Goal: Task Accomplishment & Management: Use online tool/utility

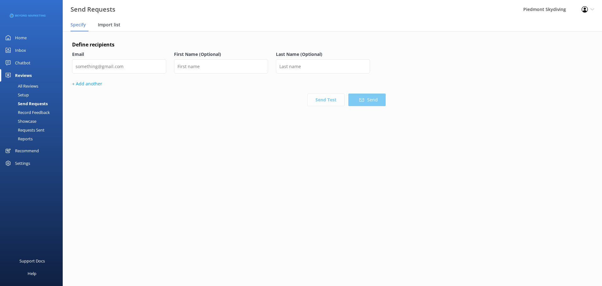
click at [106, 25] on span "Import list" at bounding box center [109, 25] width 23 height 6
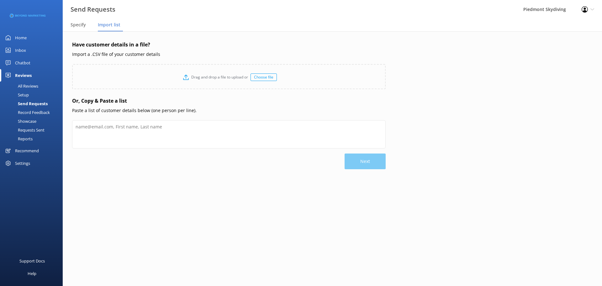
click at [261, 78] on div "Choose file" at bounding box center [264, 77] width 26 height 8
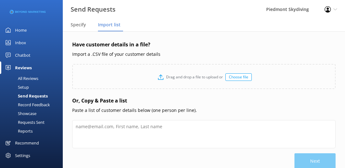
click at [118, 24] on span "Import list" at bounding box center [109, 25] width 23 height 6
click at [160, 14] on div "Send Requests Piedmont Skydiving Profile Settings Logout" at bounding box center [172, 9] width 345 height 19
click at [101, 27] on span "Import list" at bounding box center [109, 25] width 23 height 6
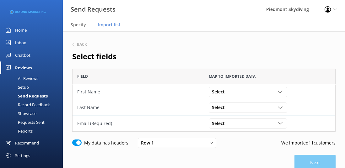
scroll to position [58, 258]
click at [283, 90] on div "grid" at bounding box center [281, 92] width 6 height 5
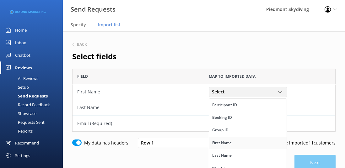
click at [249, 145] on link "First Name" at bounding box center [247, 143] width 77 height 13
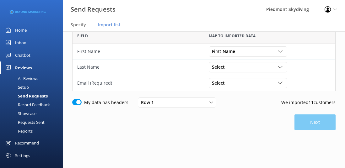
scroll to position [50, 0]
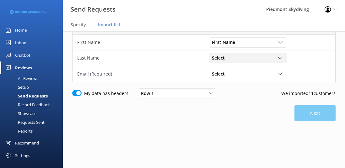
click at [281, 58] on use "grid" at bounding box center [280, 58] width 4 height 2
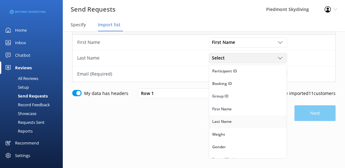
click at [230, 119] on div "Last Name" at bounding box center [221, 122] width 19 height 6
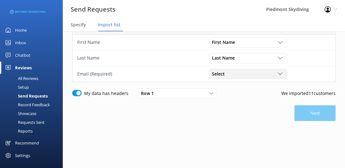
click at [278, 75] on icon "grid" at bounding box center [280, 74] width 5 height 5
click at [253, 126] on link "Email" at bounding box center [247, 127] width 77 height 13
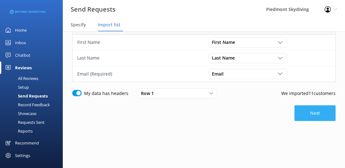
click at [307, 118] on button "Next" at bounding box center [314, 113] width 41 height 16
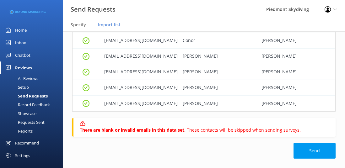
scroll to position [168, 0]
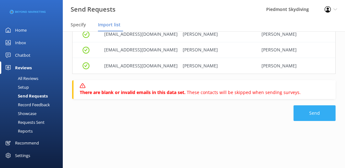
click at [314, 115] on button "Send" at bounding box center [314, 113] width 42 height 16
